Goal: Task Accomplishment & Management: Manage account settings

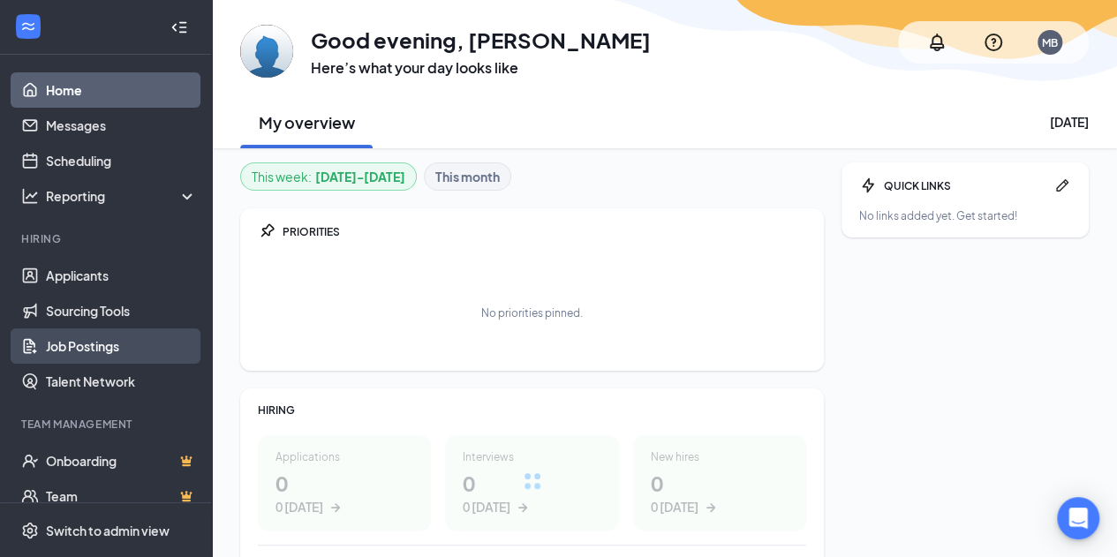
click at [110, 347] on link "Job Postings" at bounding box center [121, 345] width 151 height 35
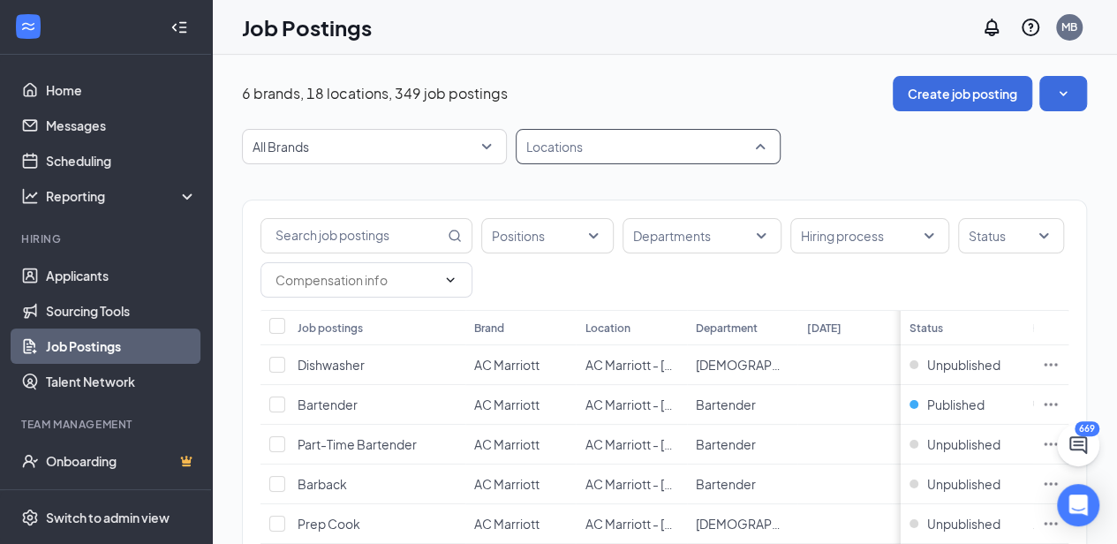
click at [634, 158] on div at bounding box center [639, 146] width 238 height 28
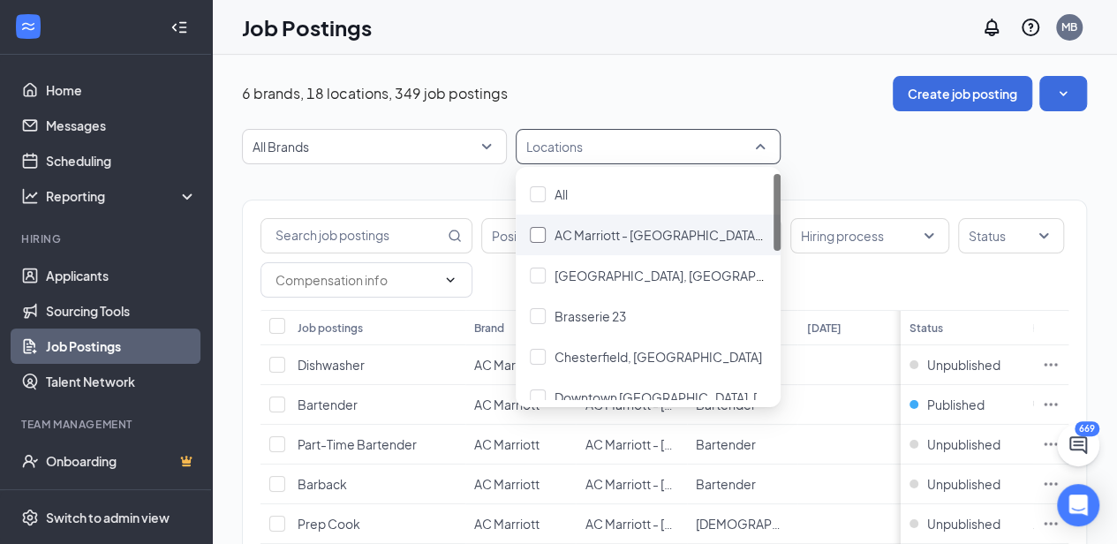
click at [627, 230] on span "AC Marriott - [GEOGRAPHIC_DATA], [GEOGRAPHIC_DATA]" at bounding box center [723, 235] width 338 height 16
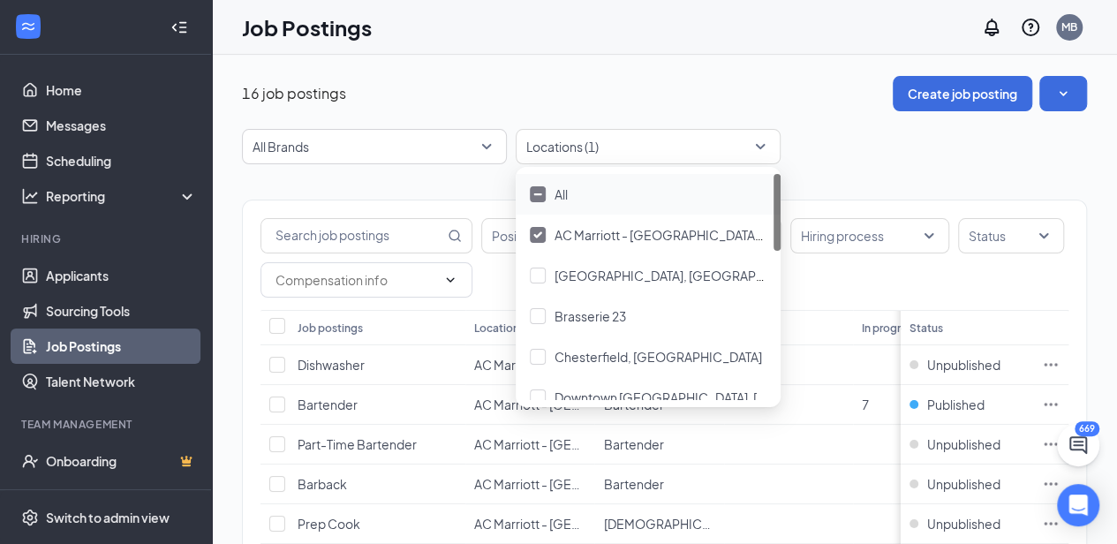
click at [712, 87] on div "16 job postings Create job posting" at bounding box center [664, 93] width 845 height 35
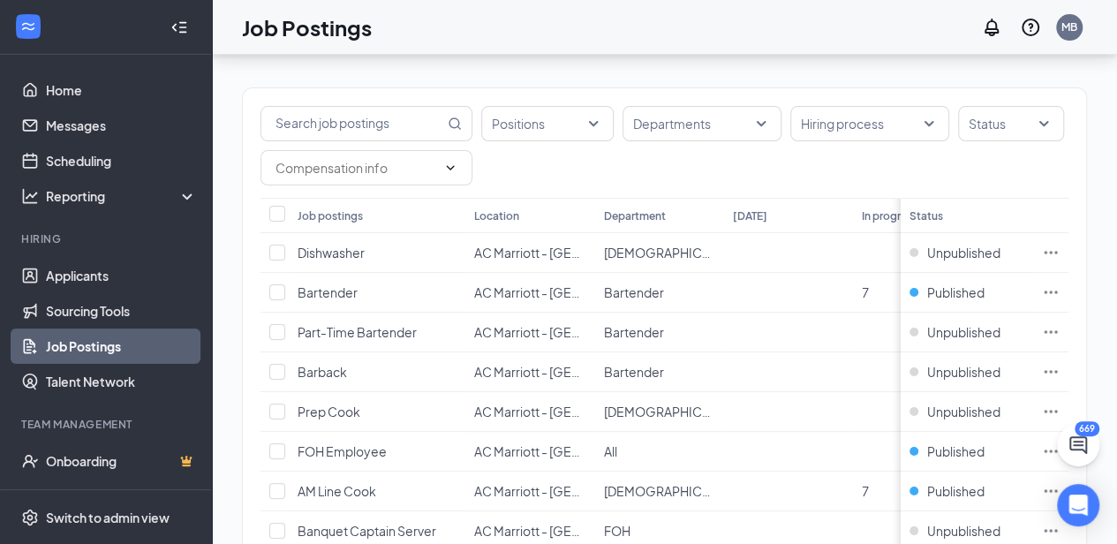
scroll to position [111, 0]
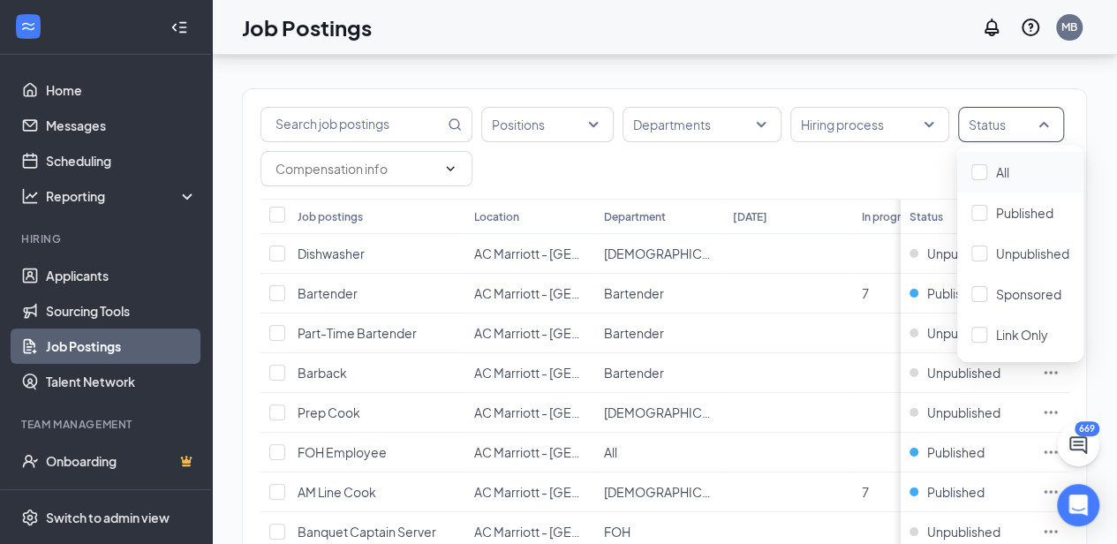
click at [1017, 125] on div at bounding box center [1001, 124] width 79 height 28
click at [1022, 212] on span "Published" at bounding box center [1024, 213] width 57 height 16
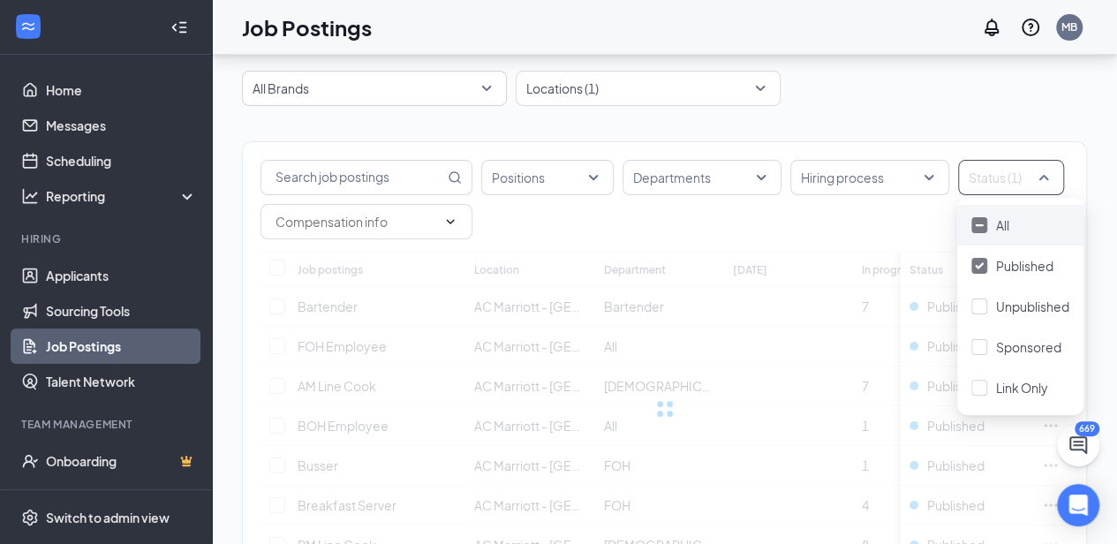
scroll to position [111, 0]
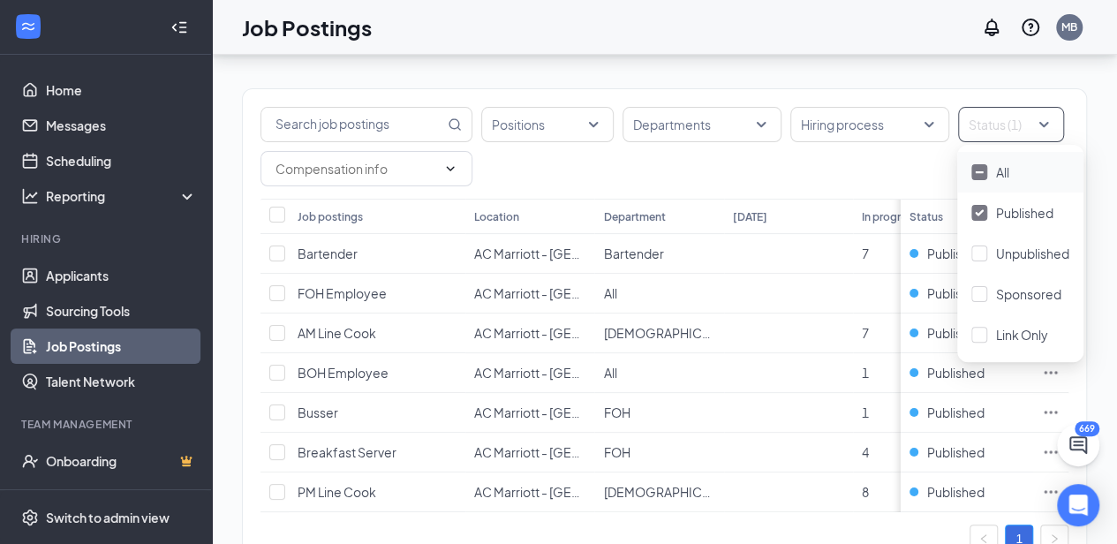
click at [1042, 121] on div "Status (1)" at bounding box center [1011, 124] width 106 height 35
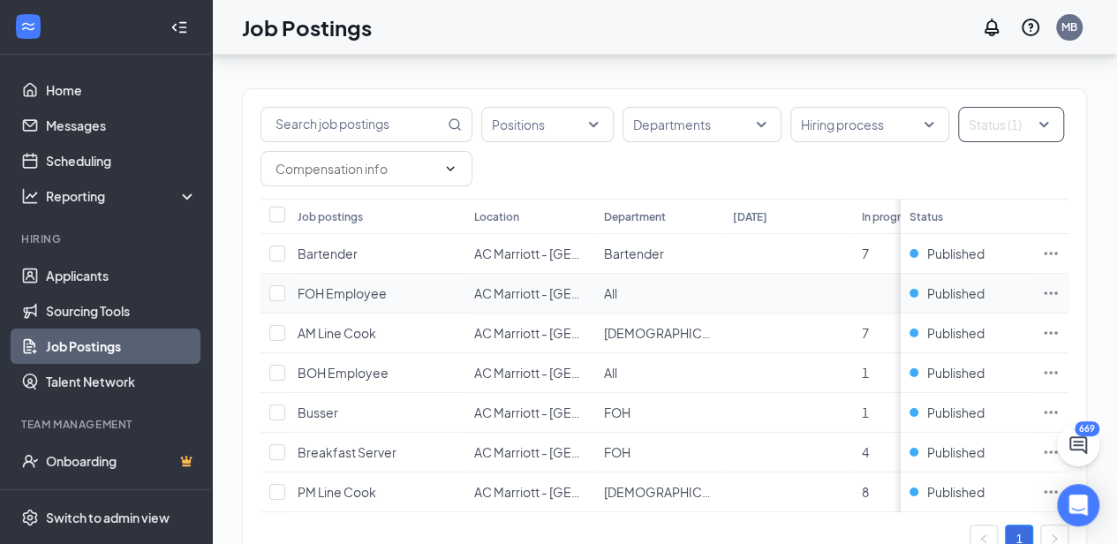
scroll to position [187, 0]
